Goal: Task Accomplishment & Management: Complete application form

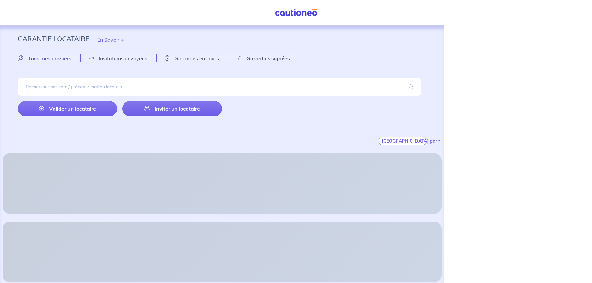
click at [44, 59] on span "Tous mes dossiers" at bounding box center [49, 58] width 43 height 6
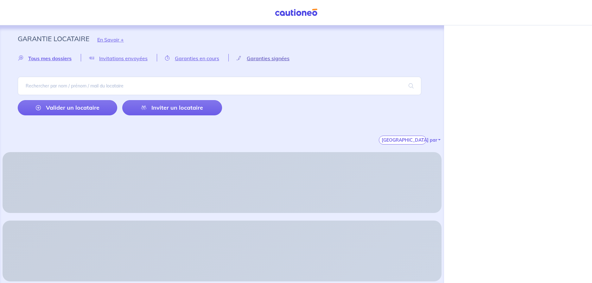
click at [278, 61] on span "Garanties signées" at bounding box center [268, 58] width 43 height 6
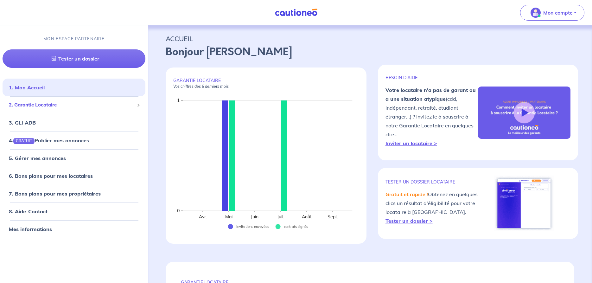
click at [35, 105] on span "2. Garantie Locataire" at bounding box center [71, 104] width 125 height 7
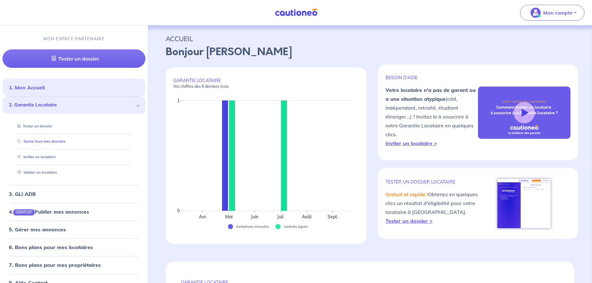
click at [35, 144] on link "Suivre tous mes dossiers" at bounding box center [40, 141] width 51 height 4
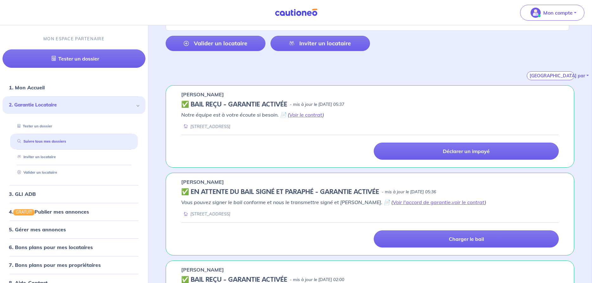
scroll to position [65, 0]
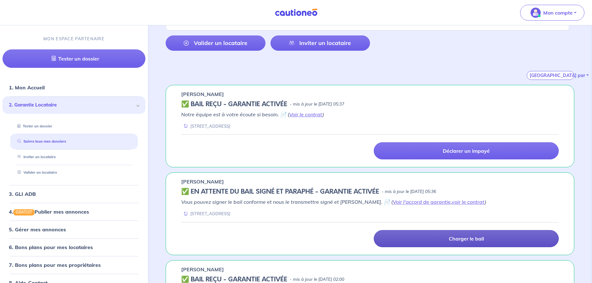
click at [484, 237] on p "Charger le bail" at bounding box center [466, 238] width 35 height 6
click at [414, 237] on link "Charger le bail" at bounding box center [466, 238] width 185 height 17
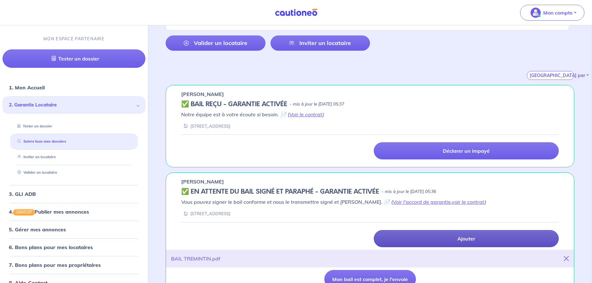
click at [426, 232] on link "Ajouter" at bounding box center [466, 238] width 185 height 17
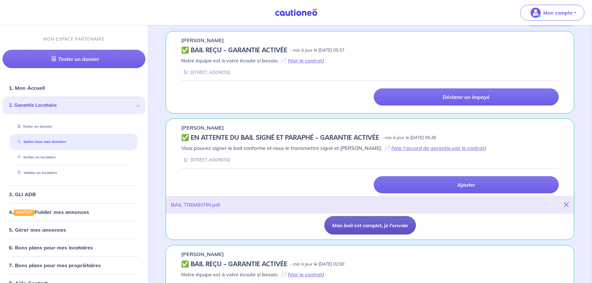
scroll to position [129, 0]
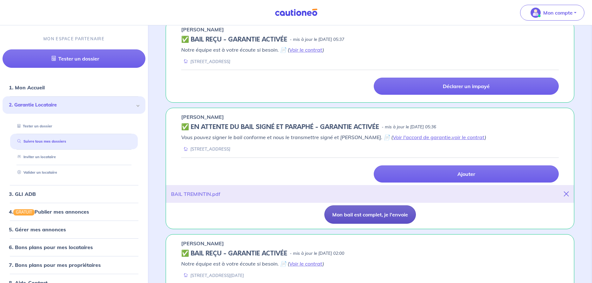
click at [389, 214] on button "Mon bail est complet, je l'envoie" at bounding box center [371, 214] width 92 height 18
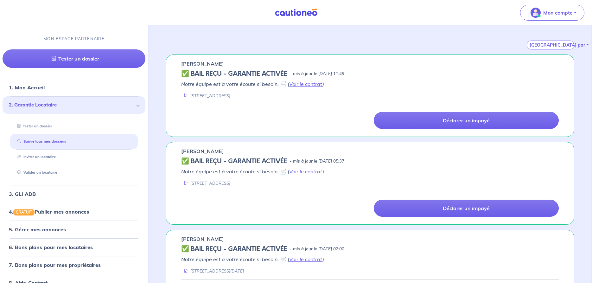
scroll to position [0, 0]
